Goal: Find specific page/section

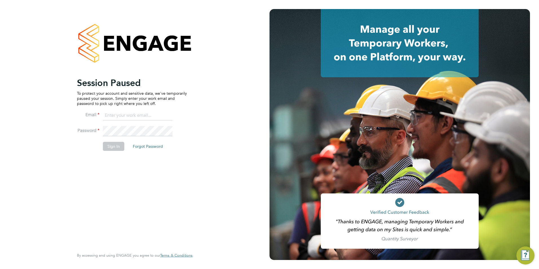
type input "[PERSON_NAME][EMAIL_ADDRESS][DOMAIN_NAME]"
click at [109, 147] on button "Sign In" at bounding box center [113, 146] width 21 height 9
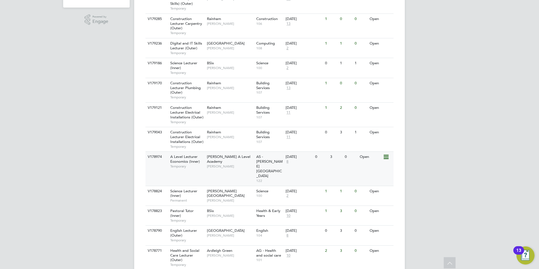
scroll to position [176, 0]
